Goal: Task Accomplishment & Management: Manage account settings

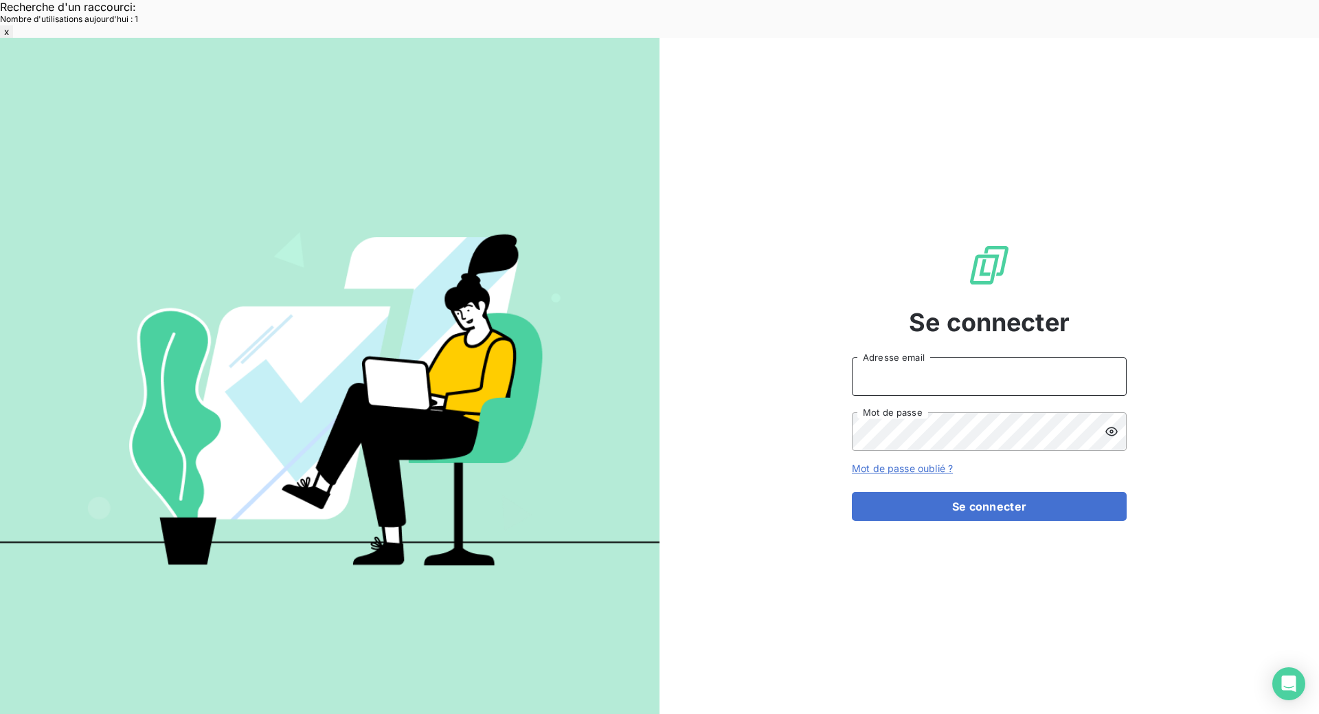
type input "[EMAIL_ADDRESS][DOMAIN_NAME]"
click at [1044, 492] on button "Se connecter" at bounding box center [989, 506] width 275 height 29
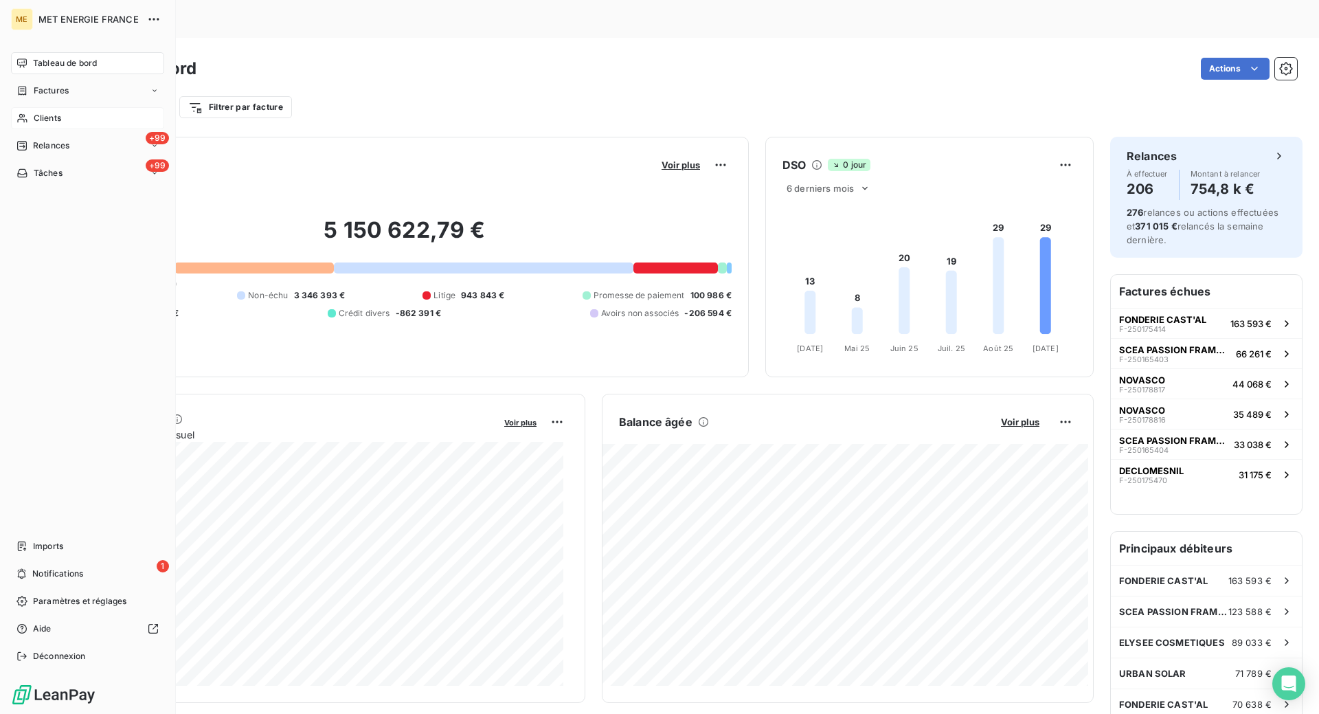
click at [43, 125] on div "Clients" at bounding box center [87, 118] width 153 height 22
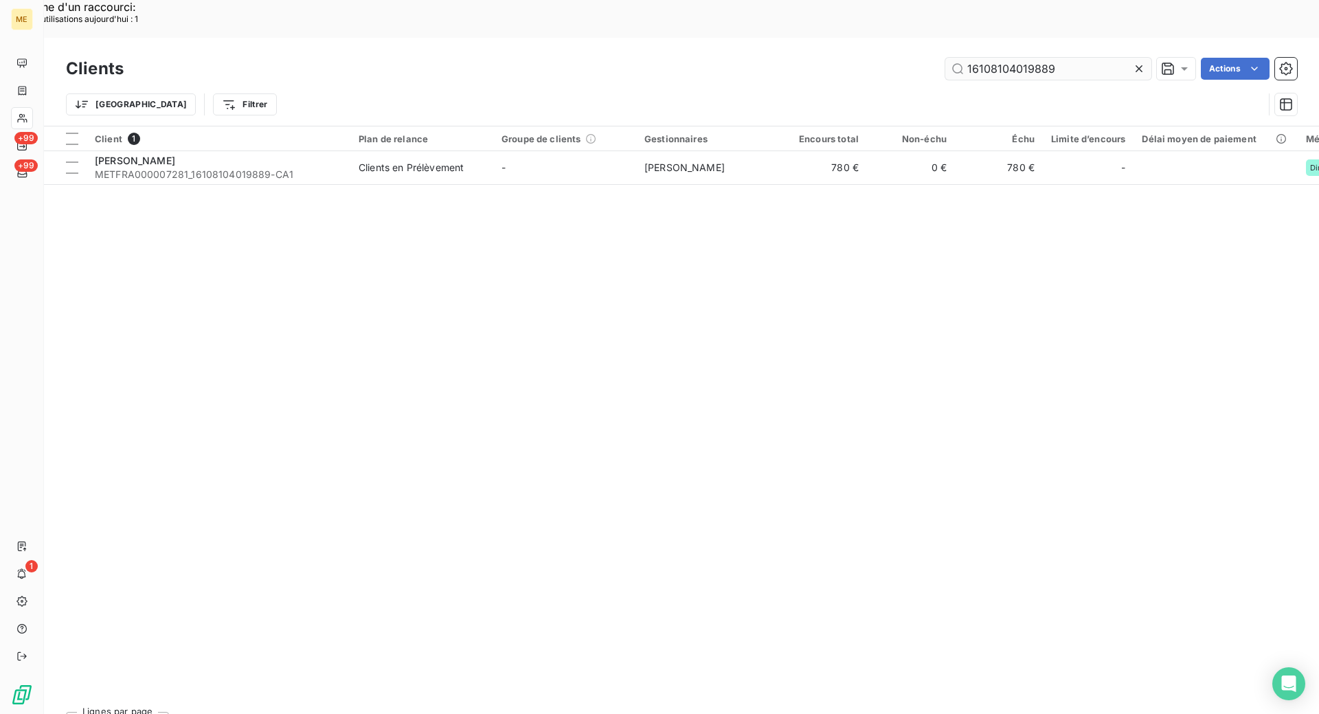
click at [1062, 58] on input "16108104019889" at bounding box center [1048, 69] width 206 height 22
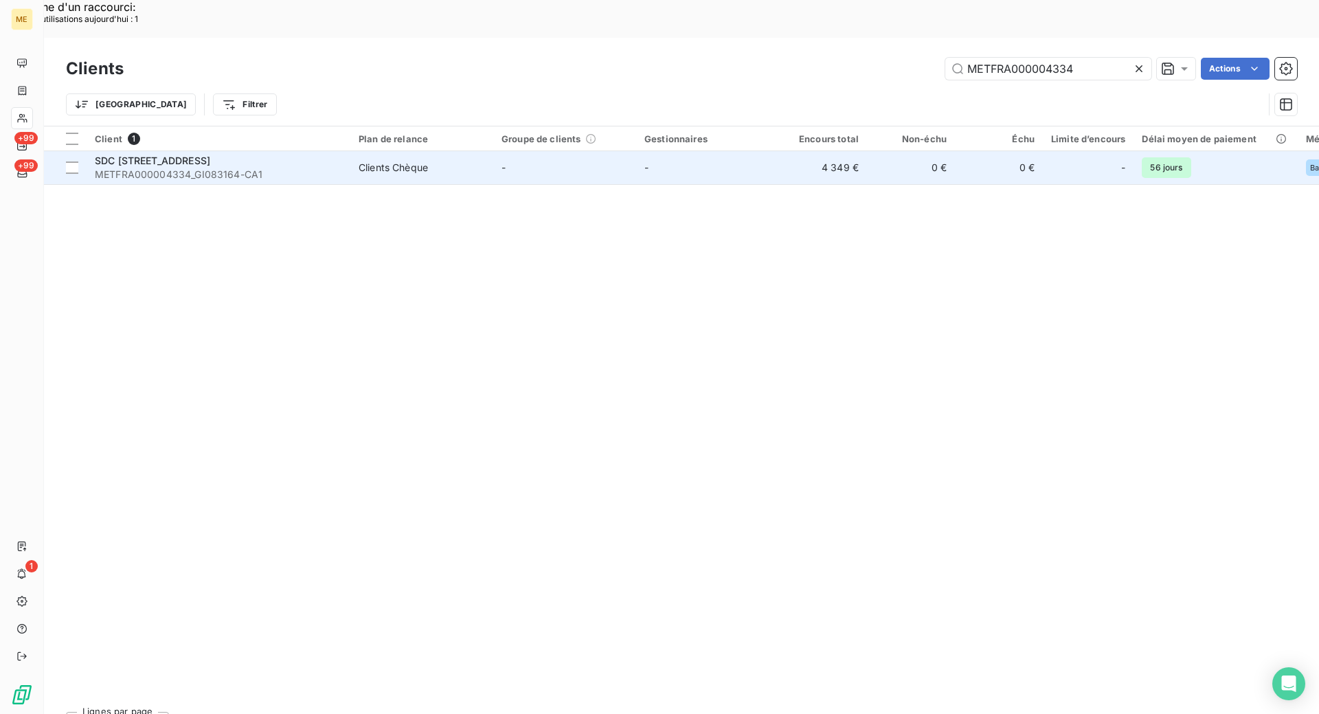
type input "METFRA000004334"
click at [313, 168] on span "METFRA000004334_GI083164-CA1" at bounding box center [218, 175] width 247 height 14
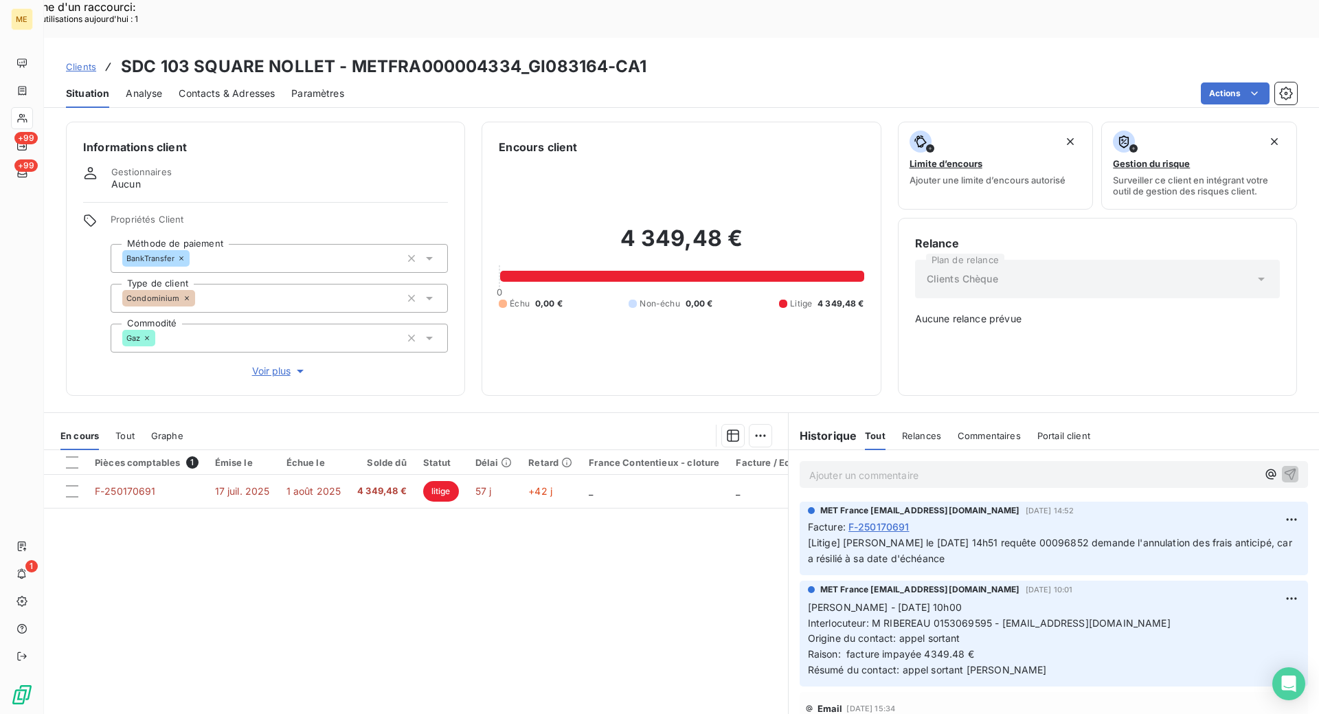
click at [269, 364] on span "Voir plus" at bounding box center [279, 371] width 55 height 14
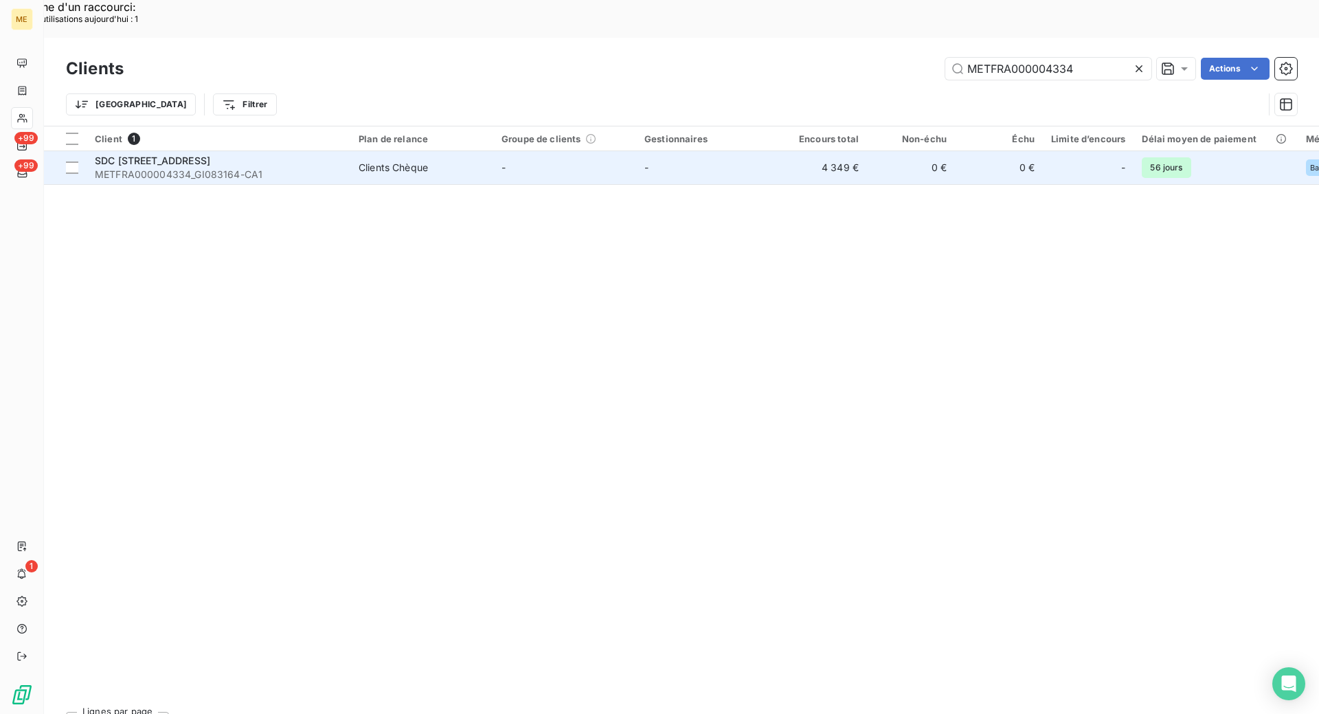
click at [322, 154] on div "SDC [STREET_ADDRESS]" at bounding box center [218, 161] width 247 height 14
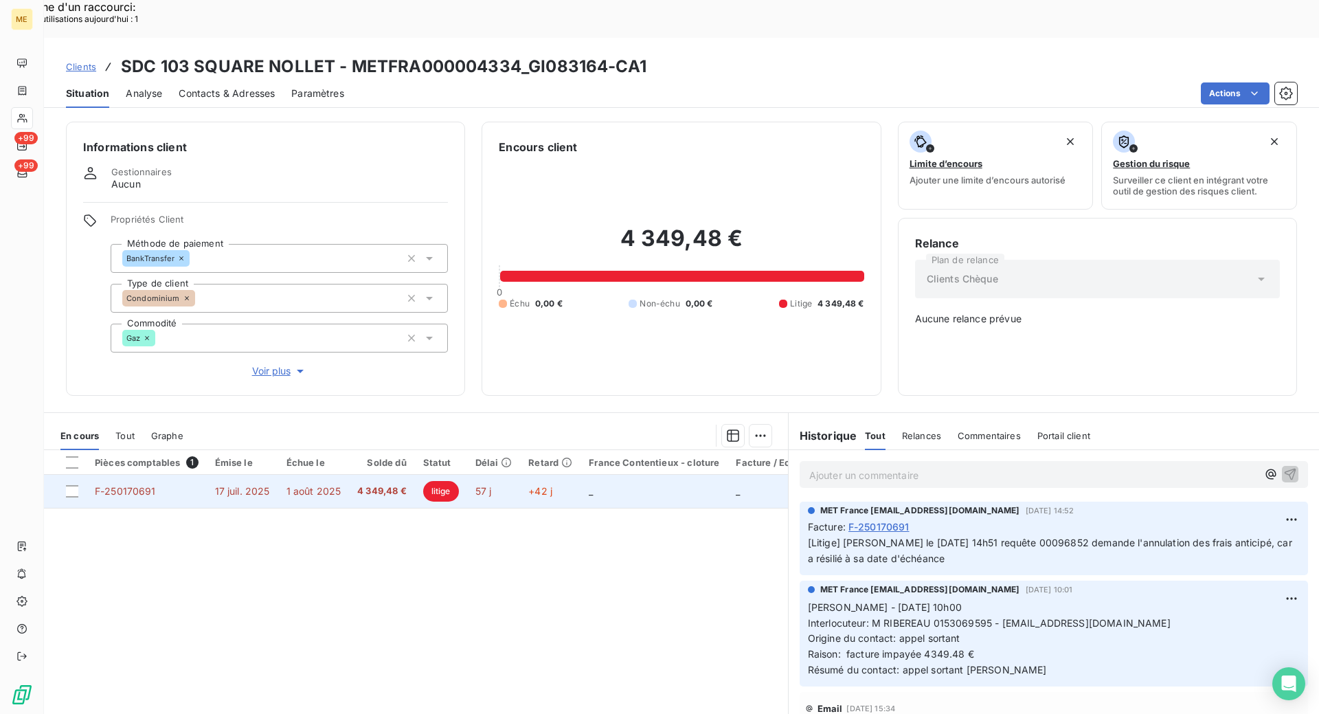
click at [145, 485] on span "F-250170691" at bounding box center [125, 491] width 61 height 12
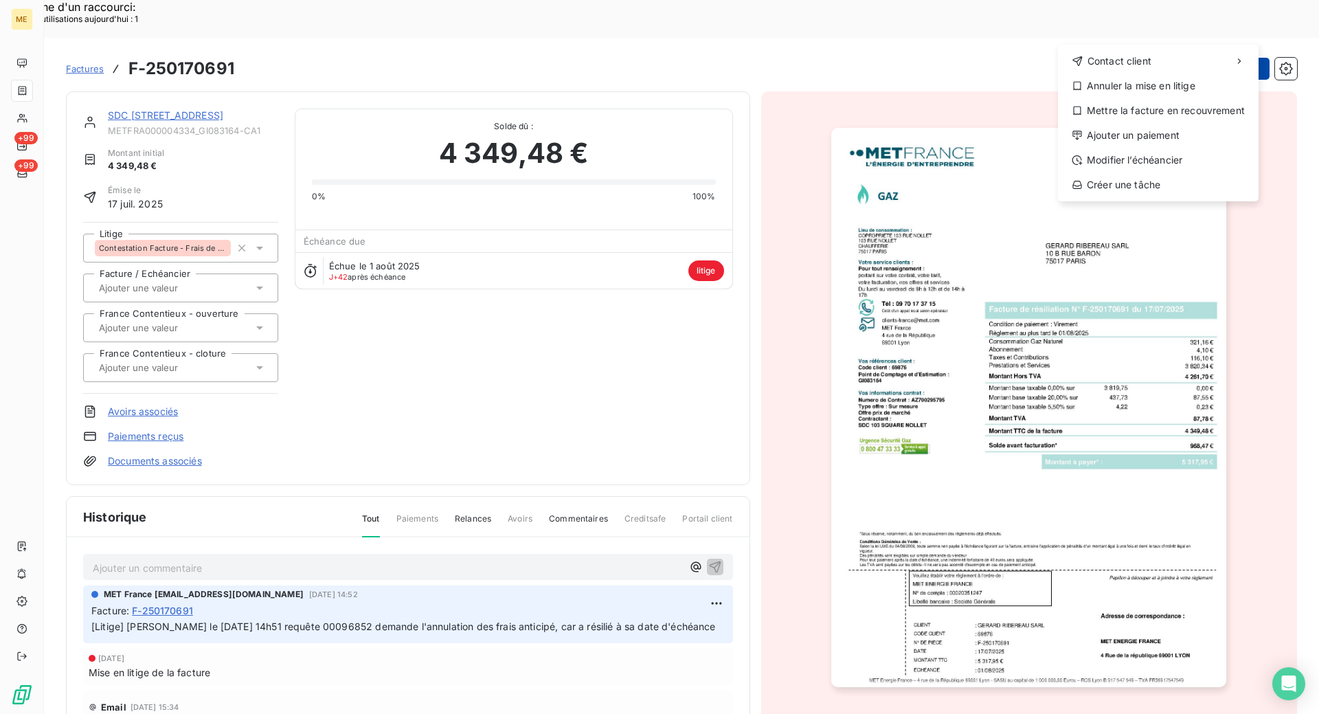
click at [1173, 85] on div "Annuler la mise en litige" at bounding box center [1159, 86] width 190 height 22
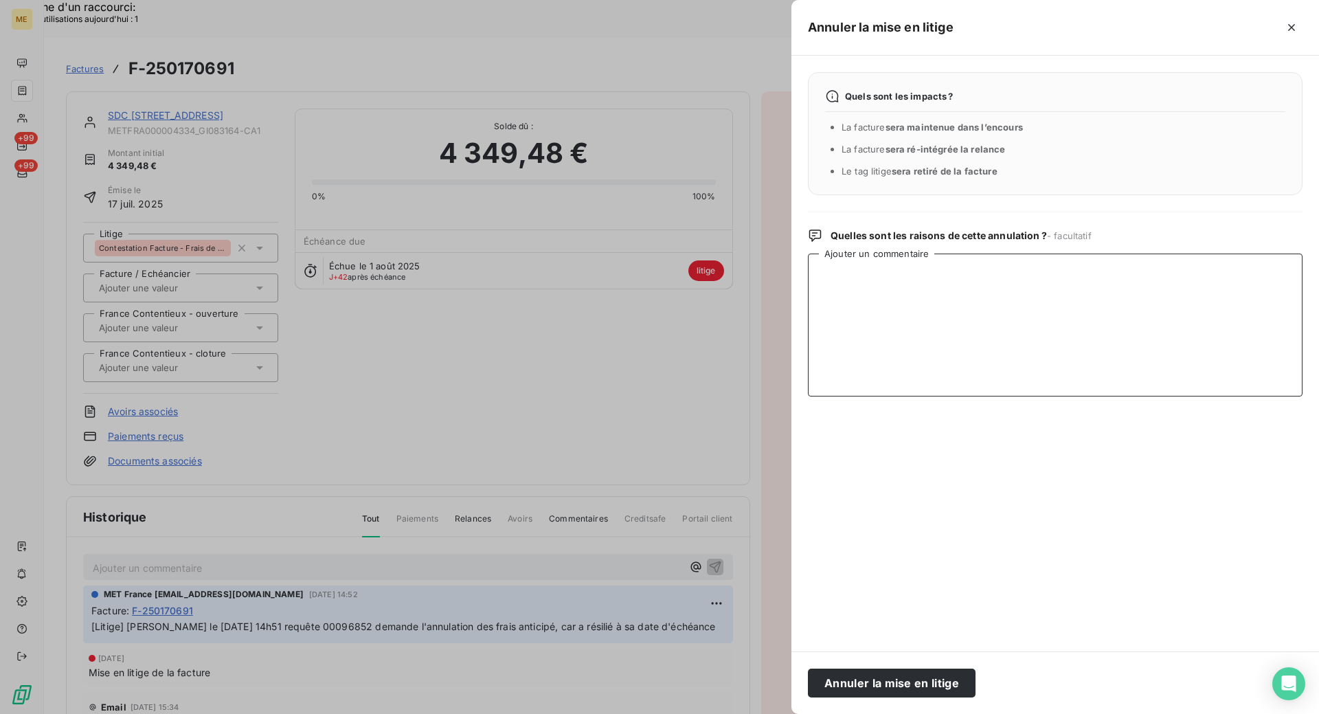
click at [839, 308] on textarea "Ajouter un commentaire" at bounding box center [1055, 325] width 495 height 143
click at [1035, 278] on textarea "[PERSON_NAME] le [DATE] 9h27 retour requête" at bounding box center [1055, 325] width 495 height 143
paste textarea "00096852"
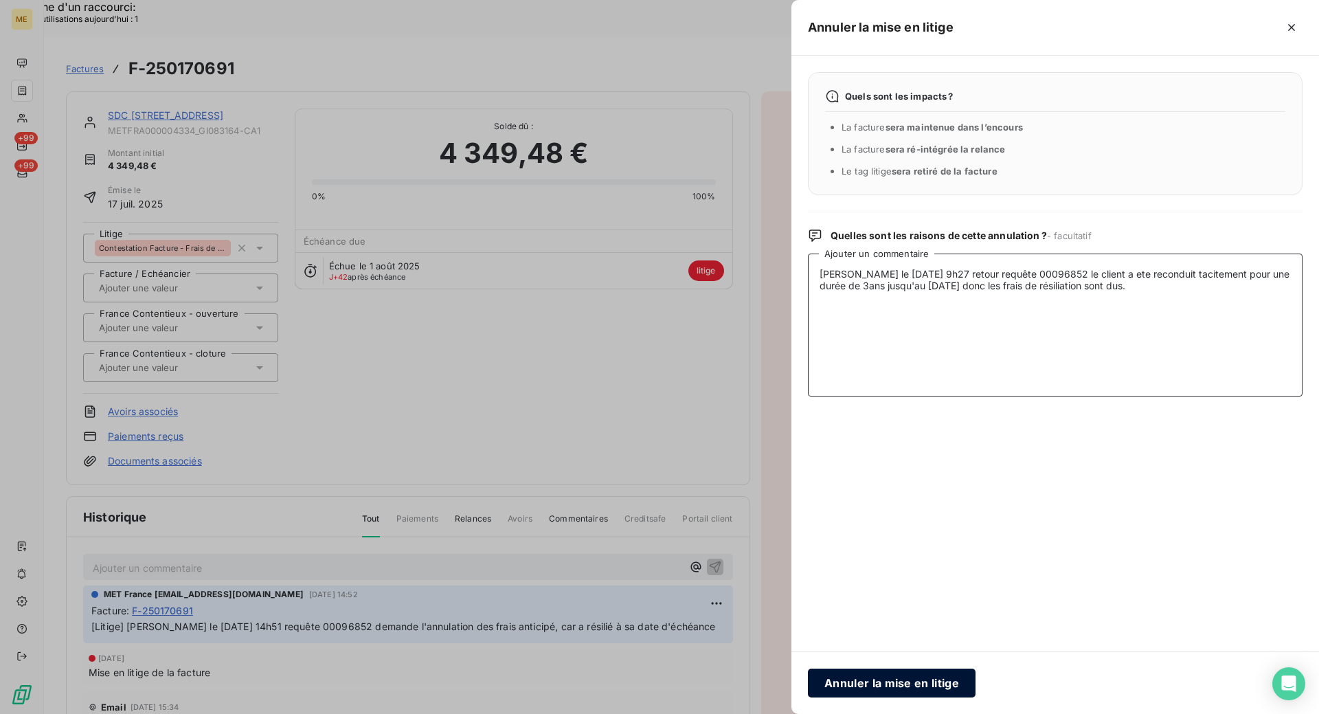
type textarea "[PERSON_NAME] le [DATE] 9h27 retour requête 00096852 le client a ete reconduit …"
click at [889, 674] on button "Annuler la mise en litige" at bounding box center [892, 683] width 168 height 29
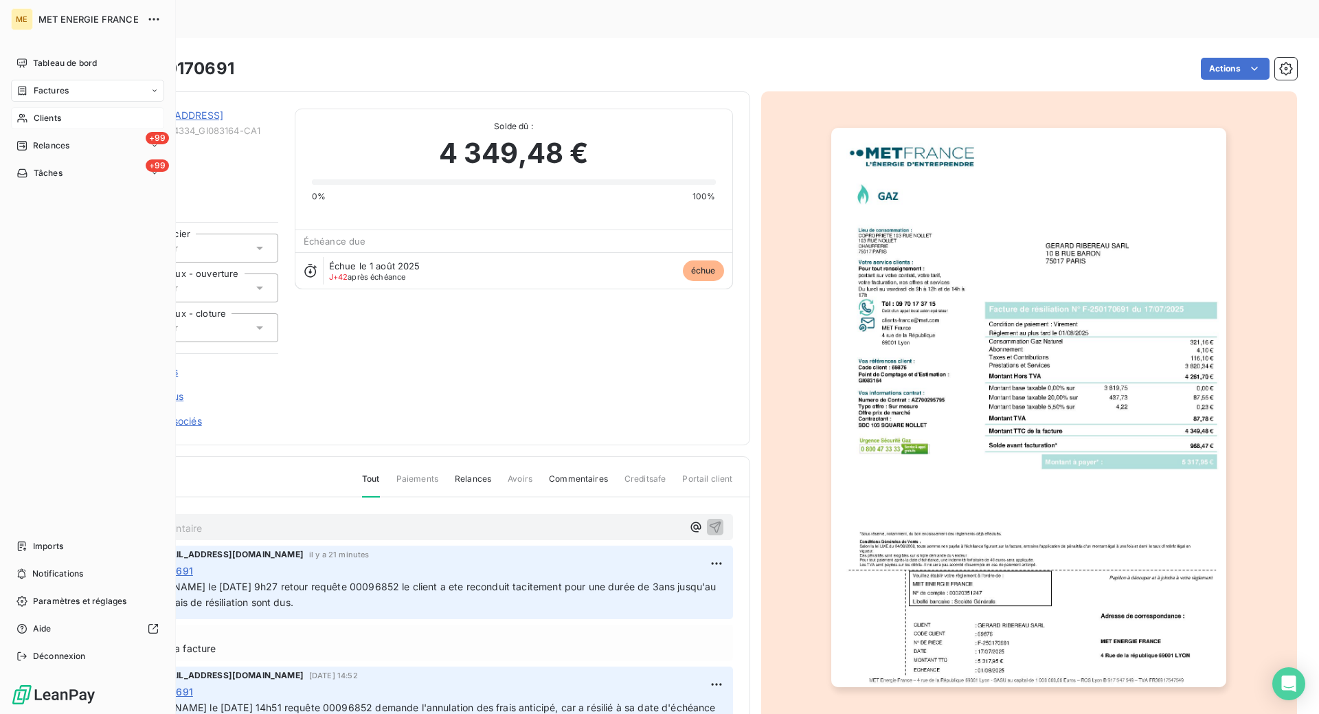
click at [45, 116] on span "Clients" at bounding box center [47, 118] width 27 height 12
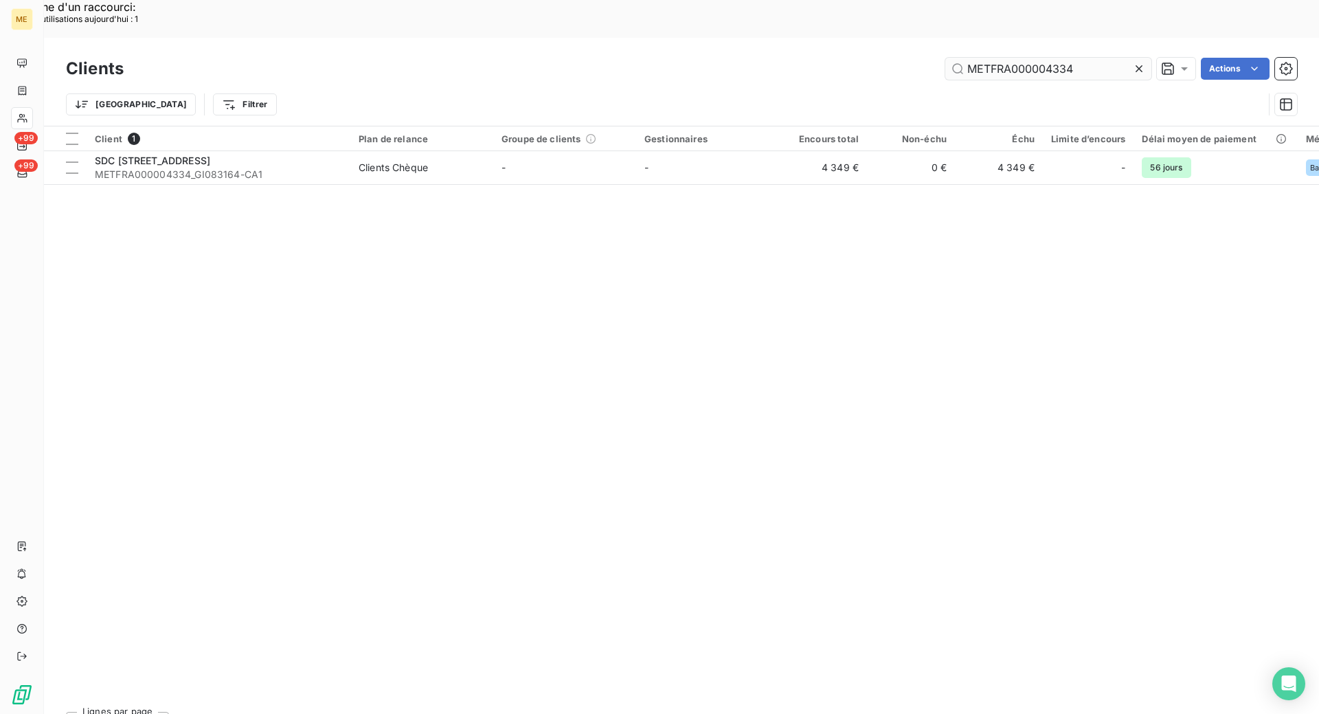
click at [1074, 58] on input "METFRA000004334" at bounding box center [1048, 69] width 206 height 22
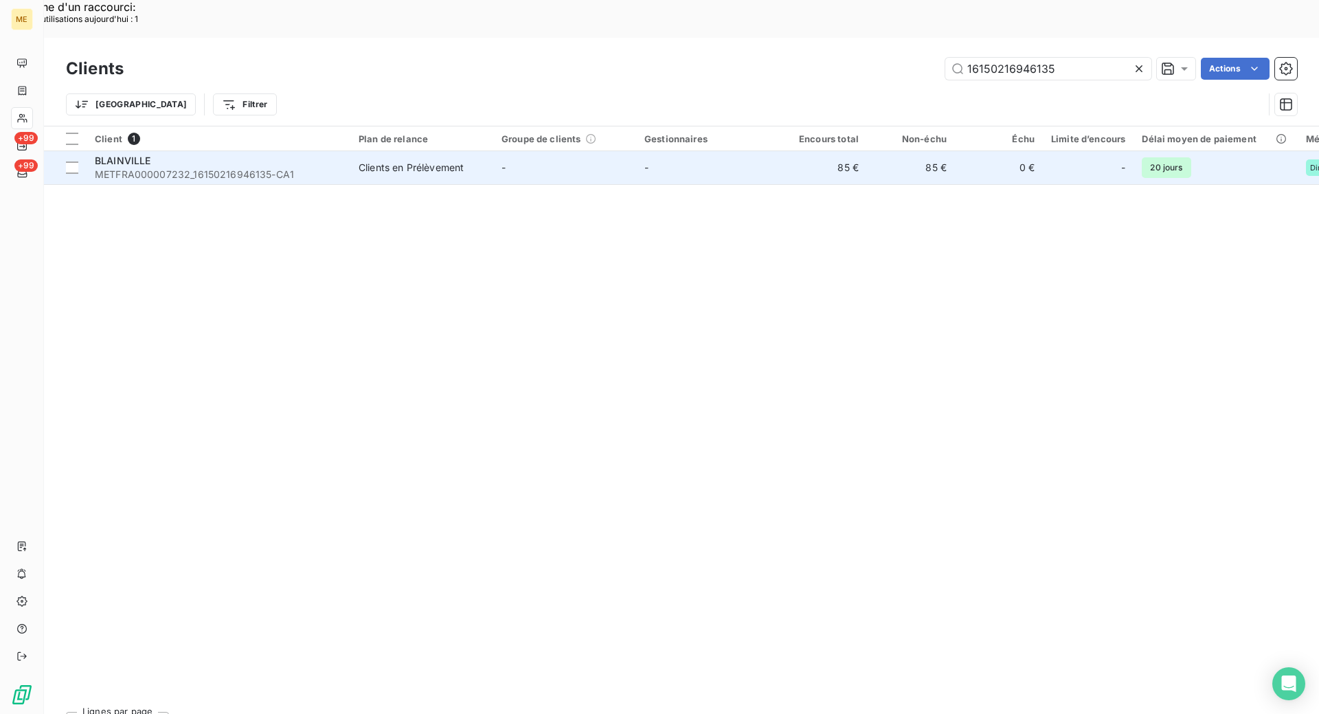
type input "16150216946135"
click at [334, 154] on div "BLAINVILLE" at bounding box center [218, 161] width 247 height 14
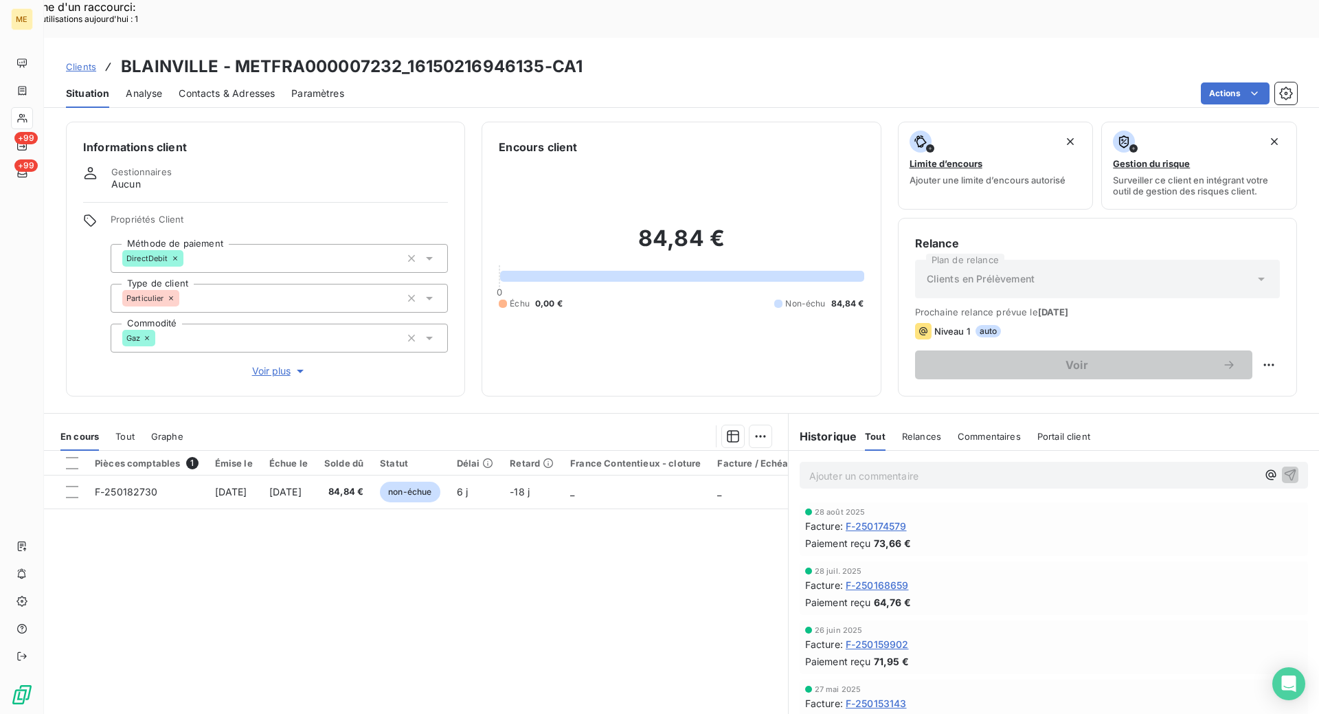
click at [872, 578] on span "F-250168659" at bounding box center [877, 585] width 63 height 14
click at [895, 519] on span "F-250174579" at bounding box center [876, 526] width 61 height 14
